Goal: Transaction & Acquisition: Purchase product/service

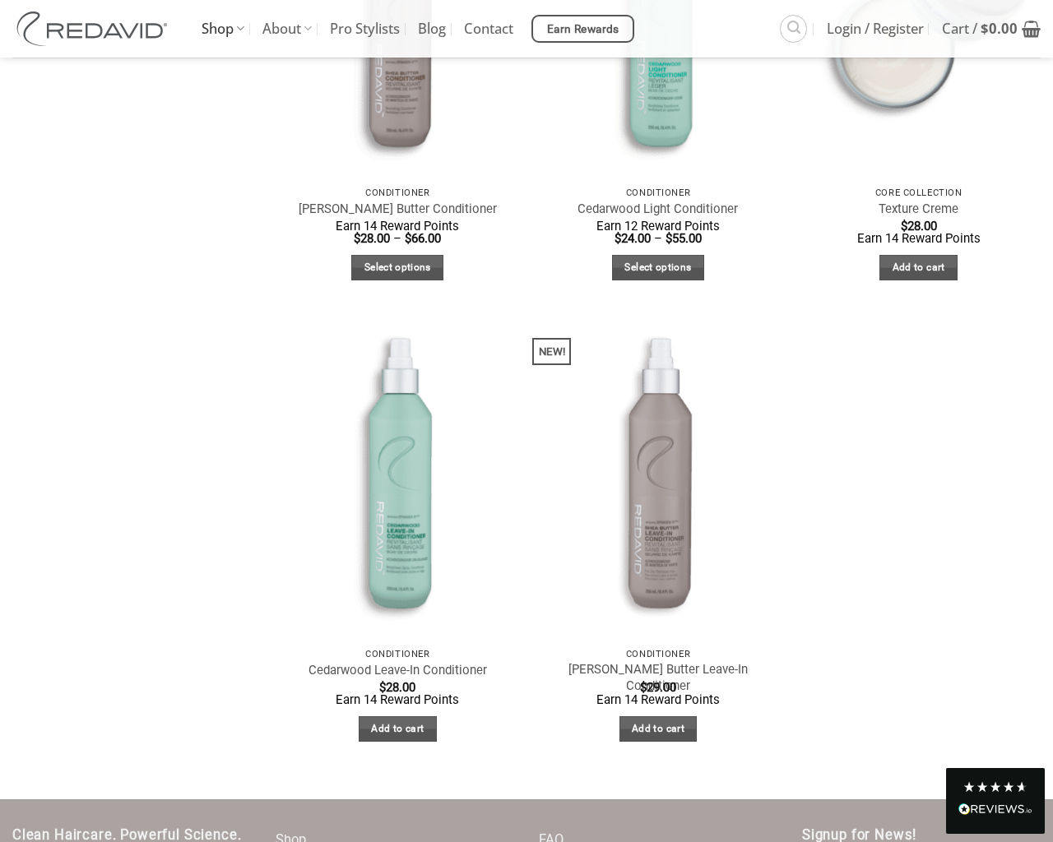
scroll to position [955, 0]
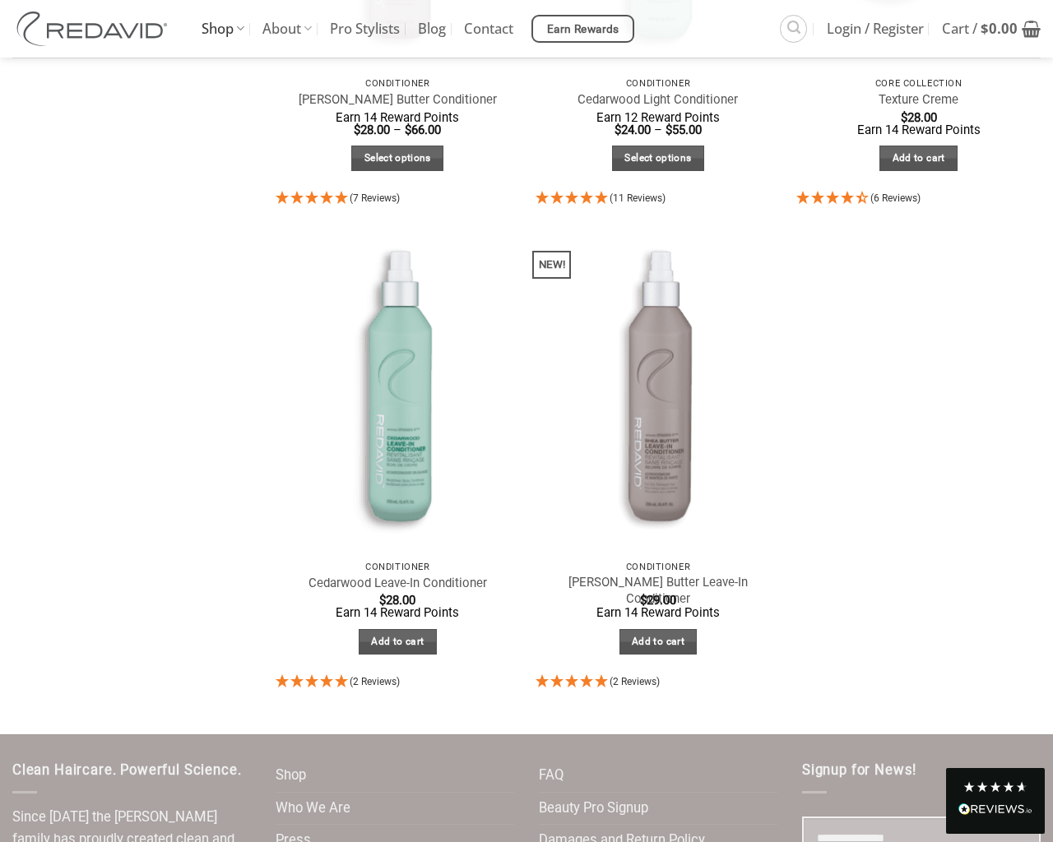
select select "**********"
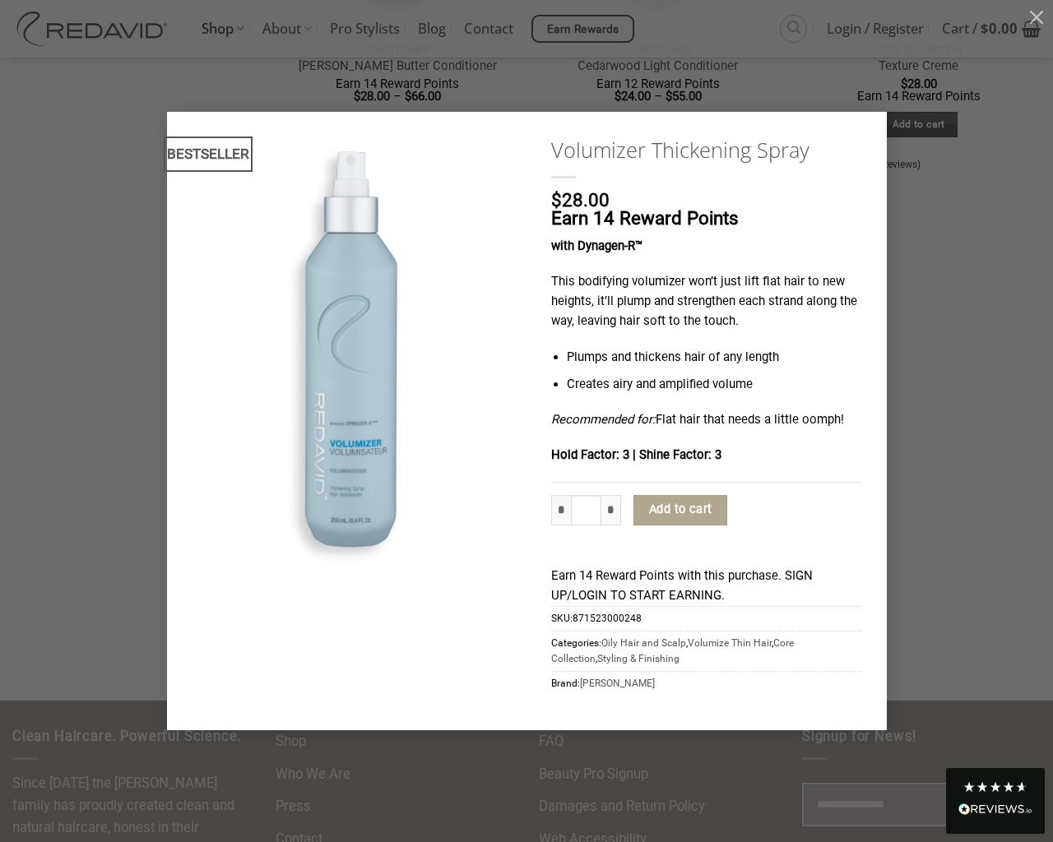
type input "*"
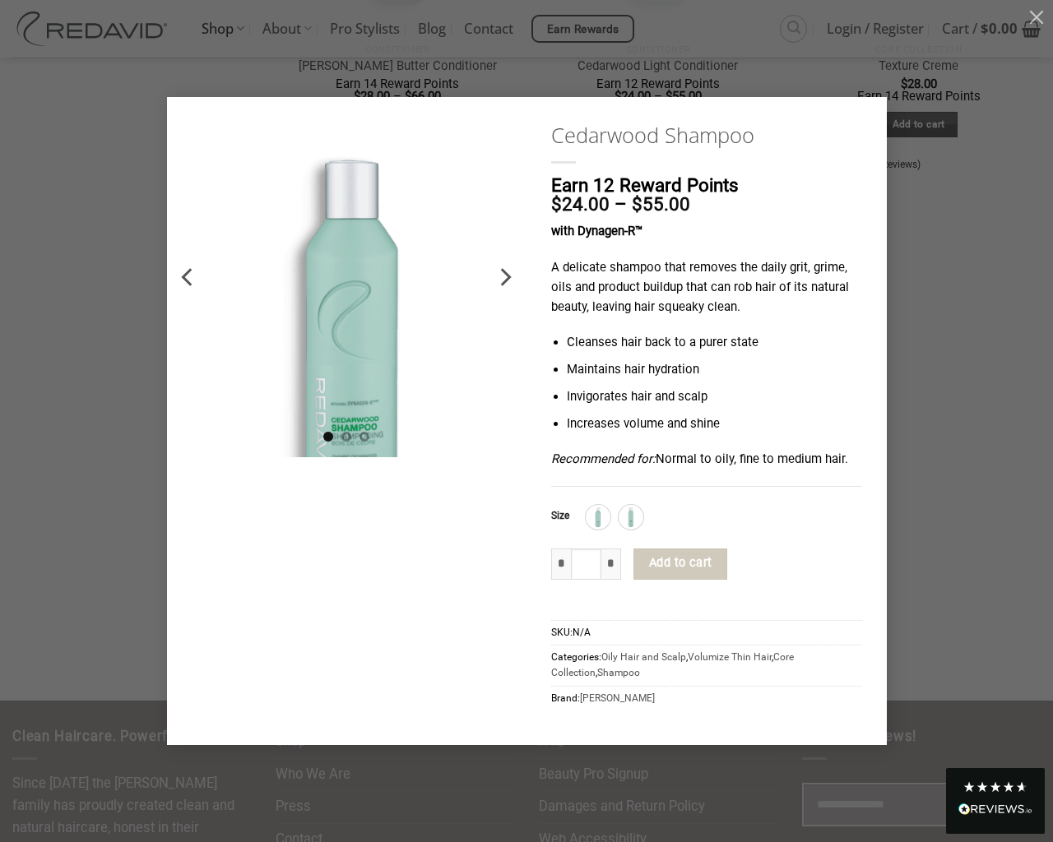
type input "*"
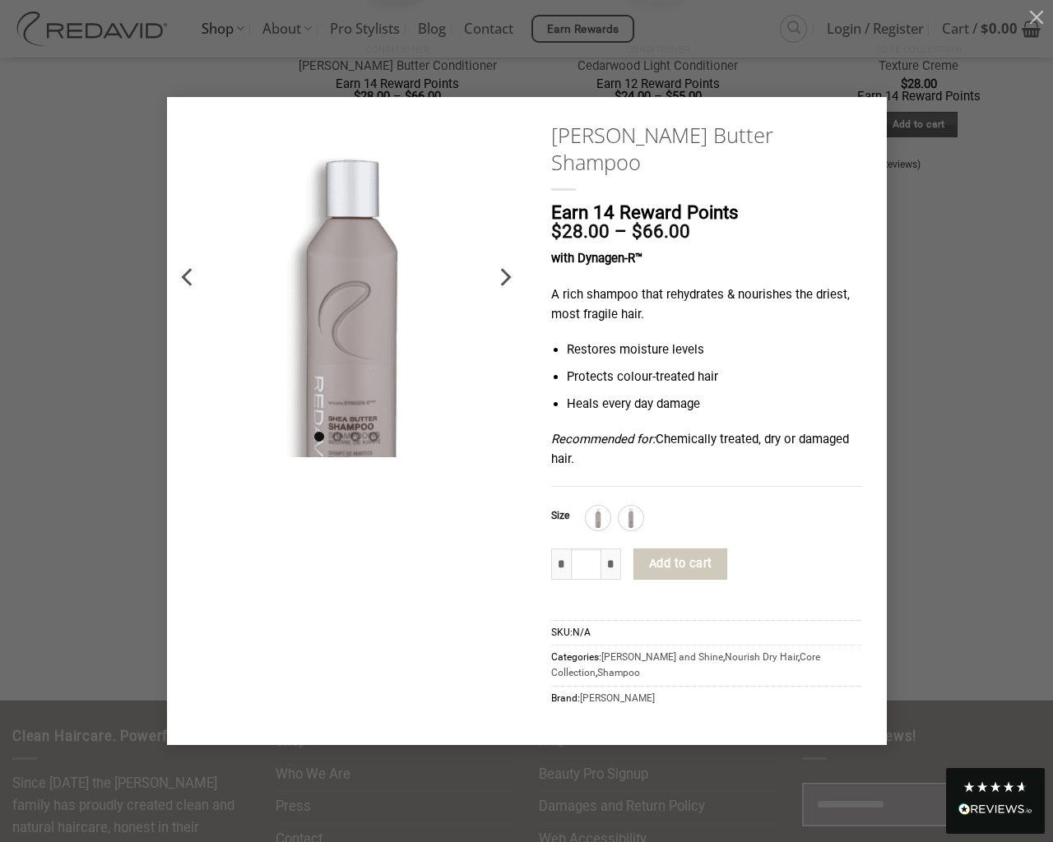
type input "*"
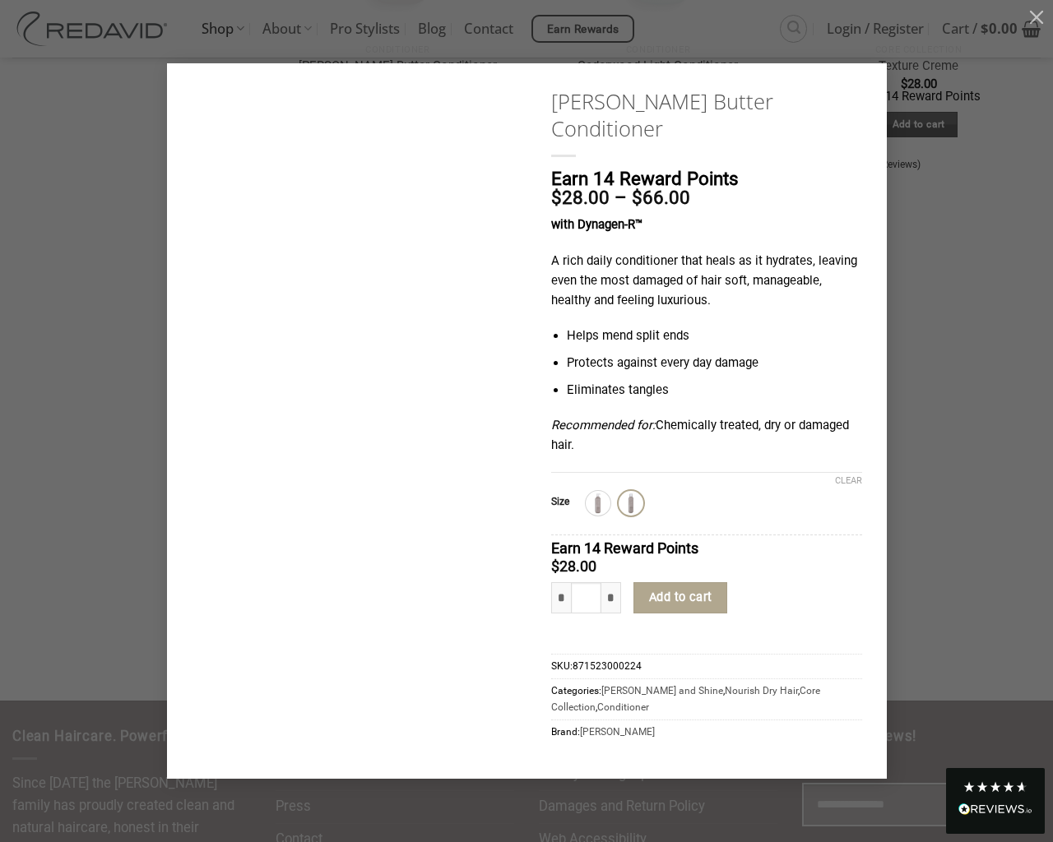
type input "*"
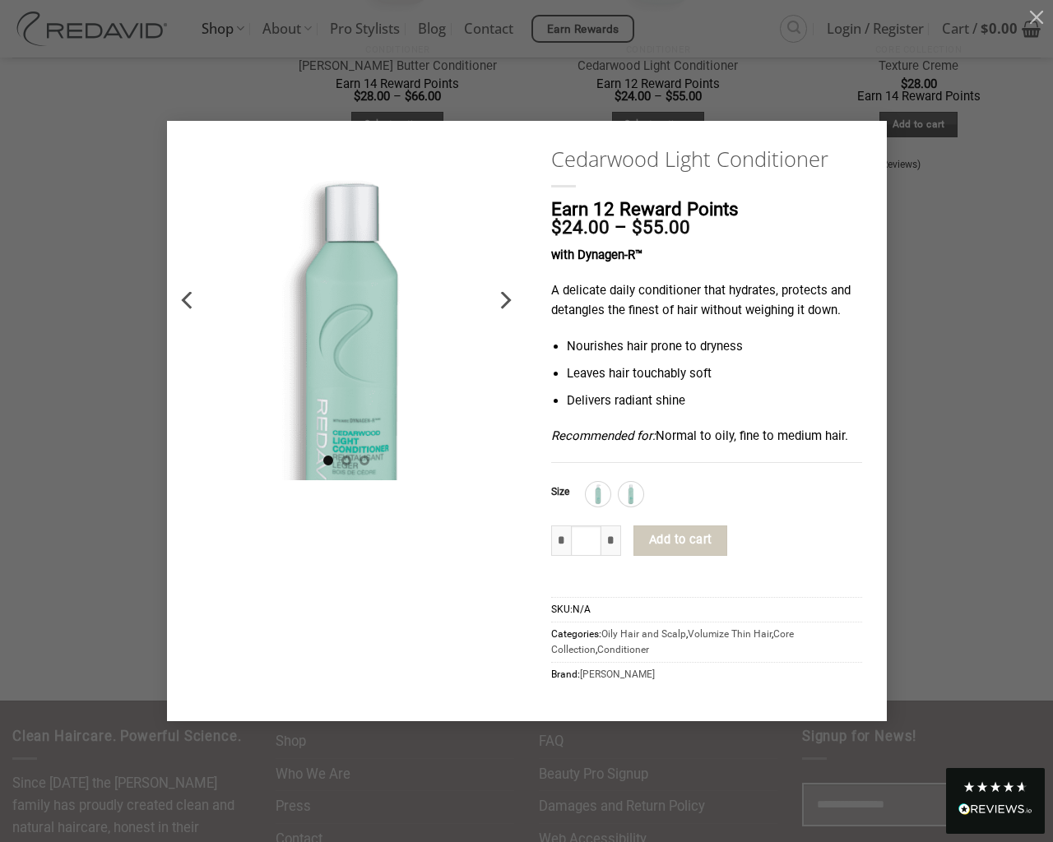
type input "*"
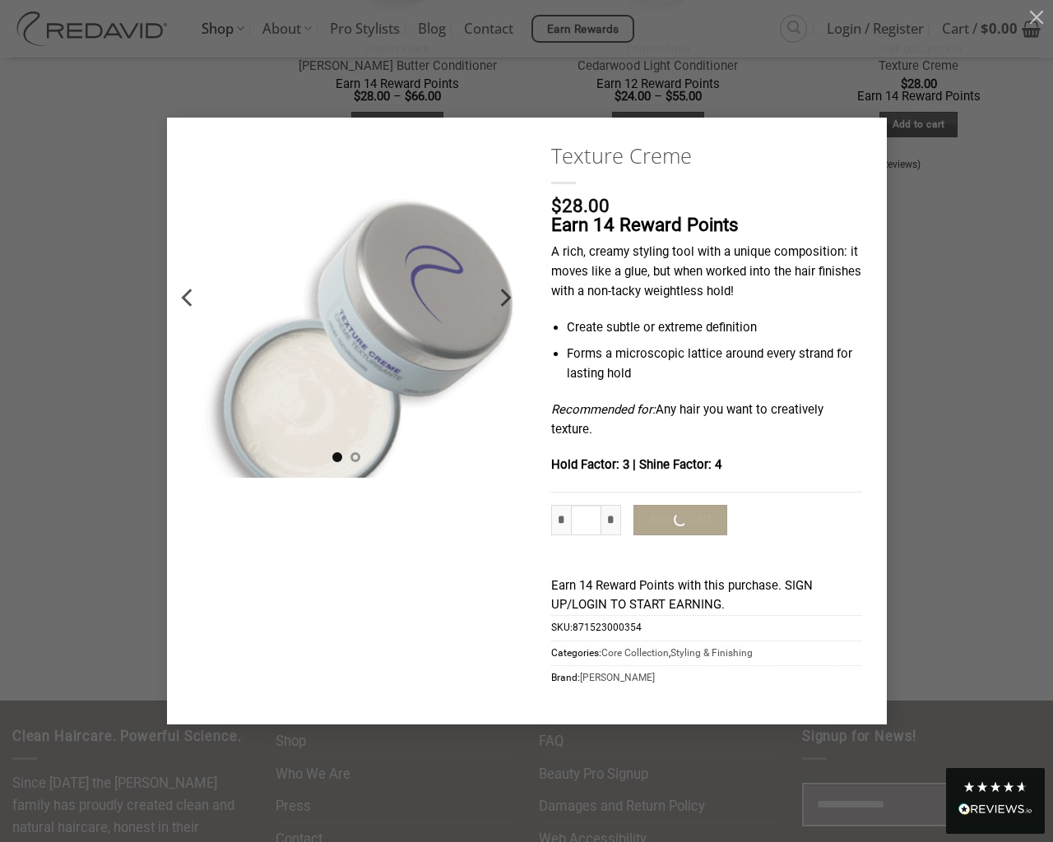
type input "*"
